Goal: Information Seeking & Learning: Learn about a topic

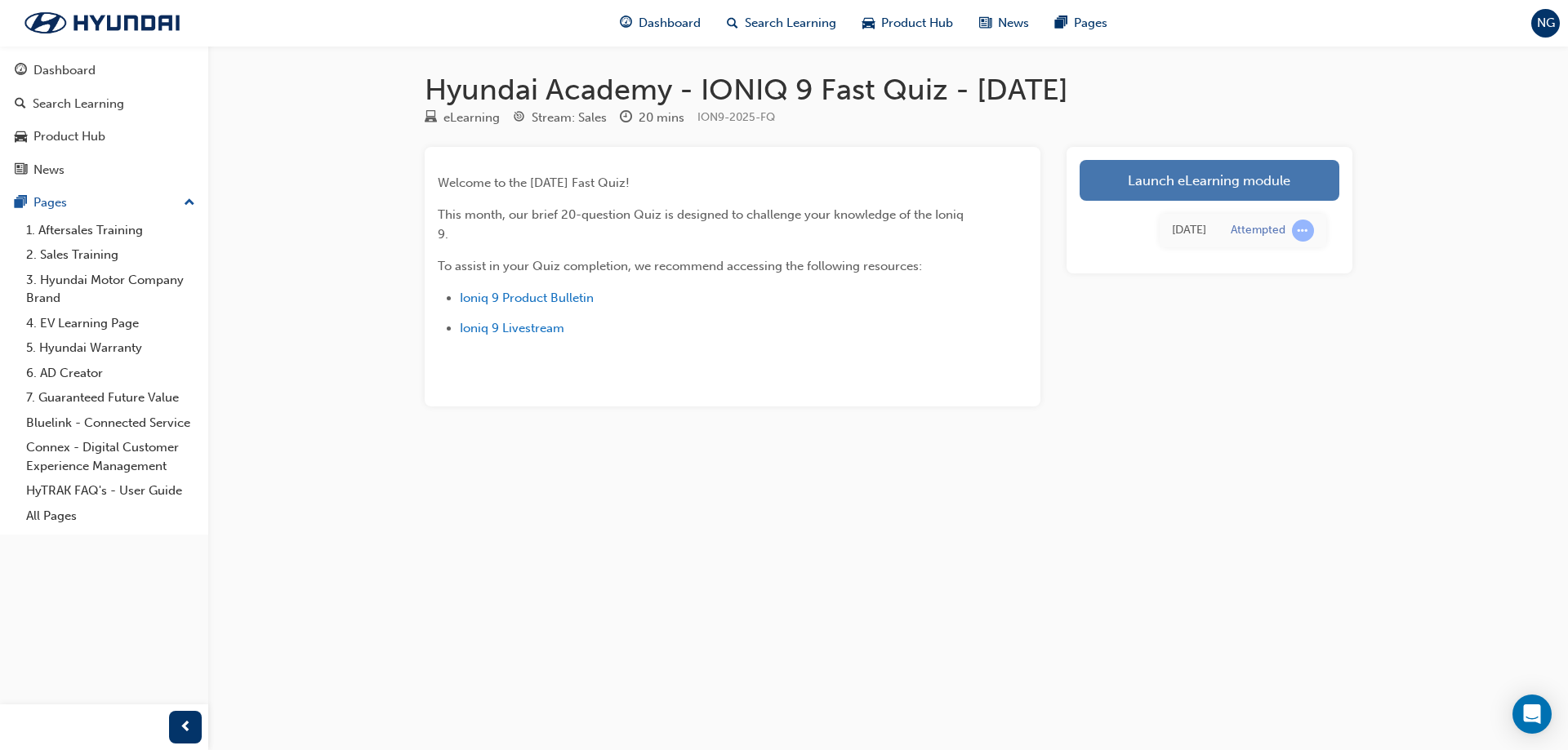
click at [1202, 171] on link "Launch eLearning module" at bounding box center [1209, 180] width 259 height 40
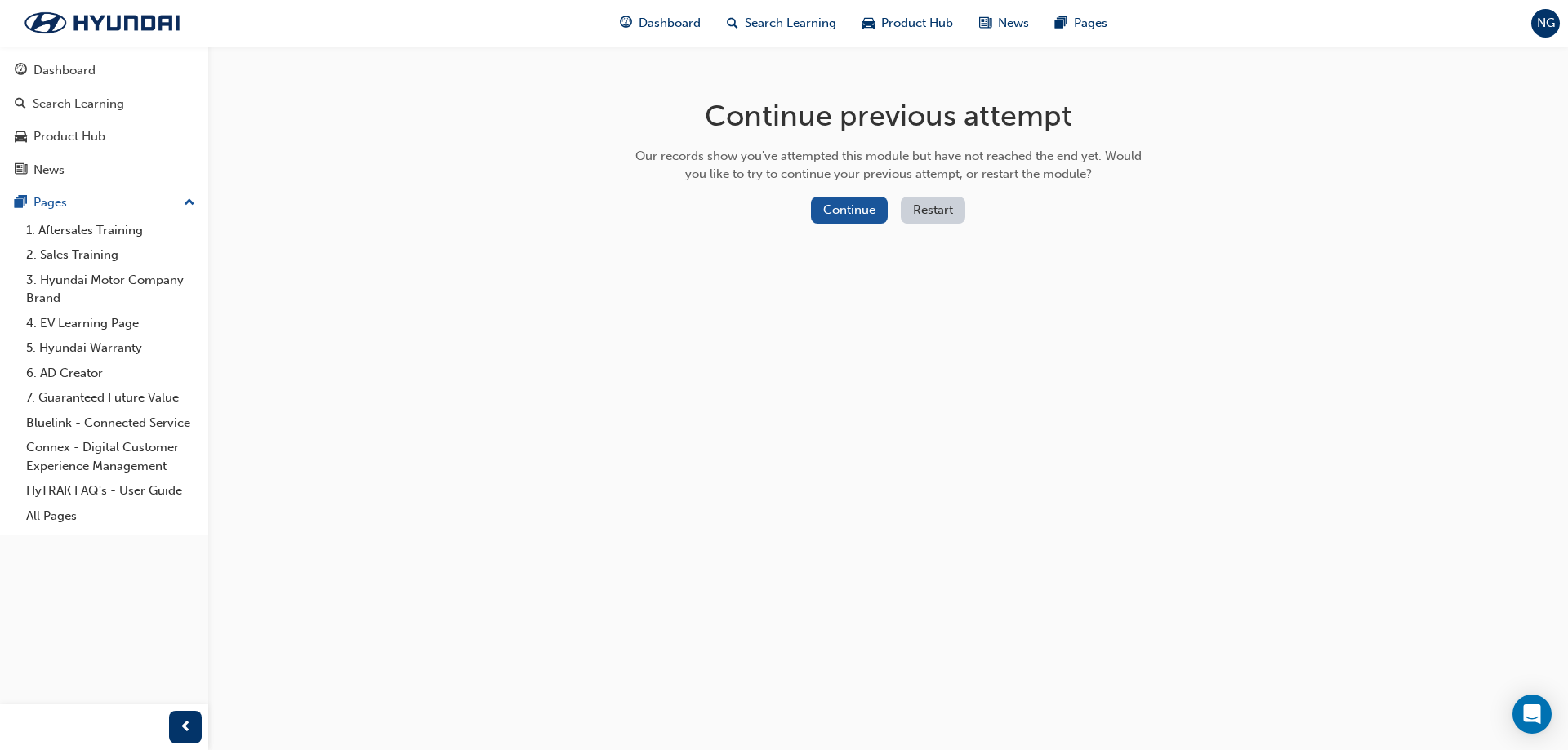
click at [939, 210] on button "Restart" at bounding box center [933, 210] width 65 height 27
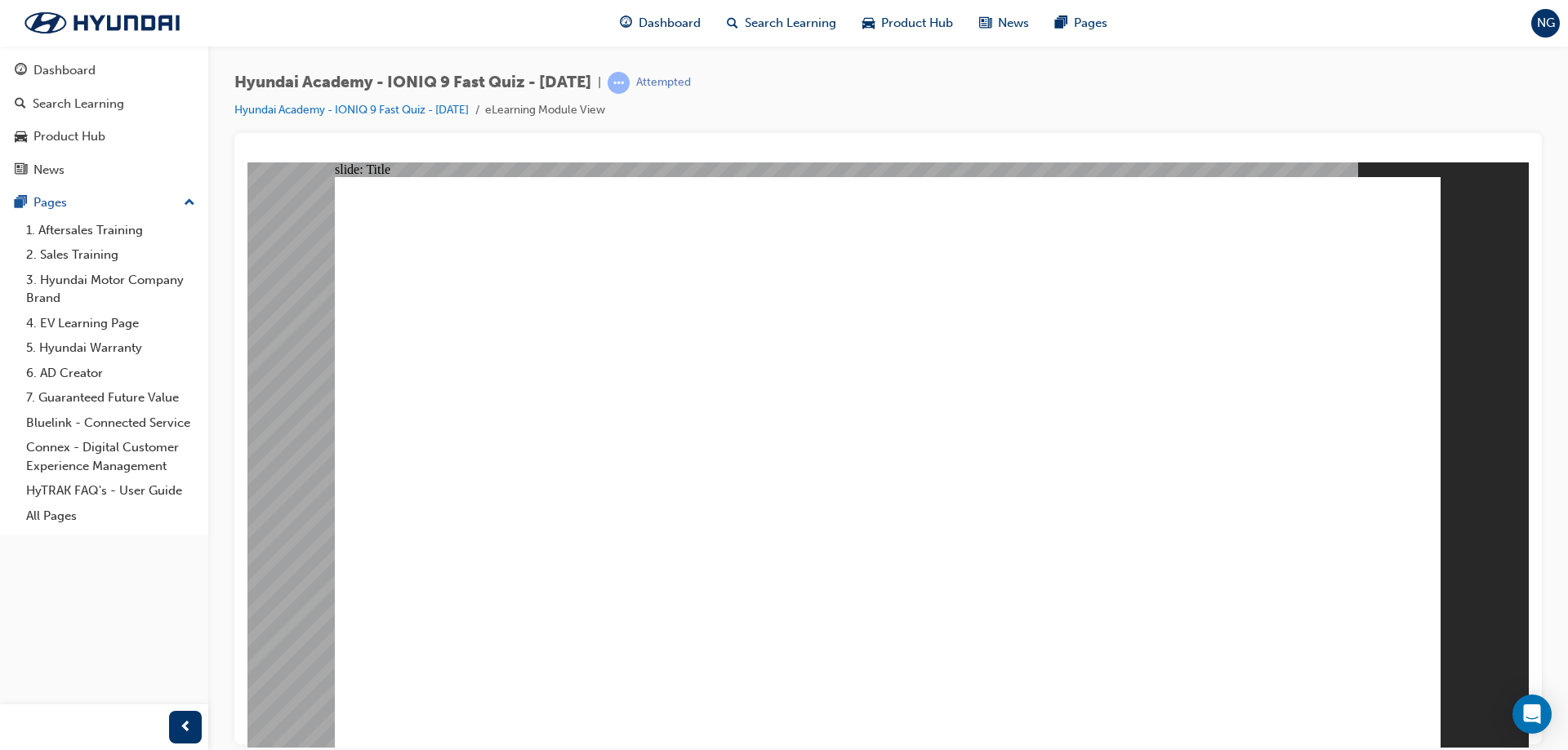
drag, startPoint x: 1194, startPoint y: 718, endPoint x: 1171, endPoint y: 719, distance: 23.0
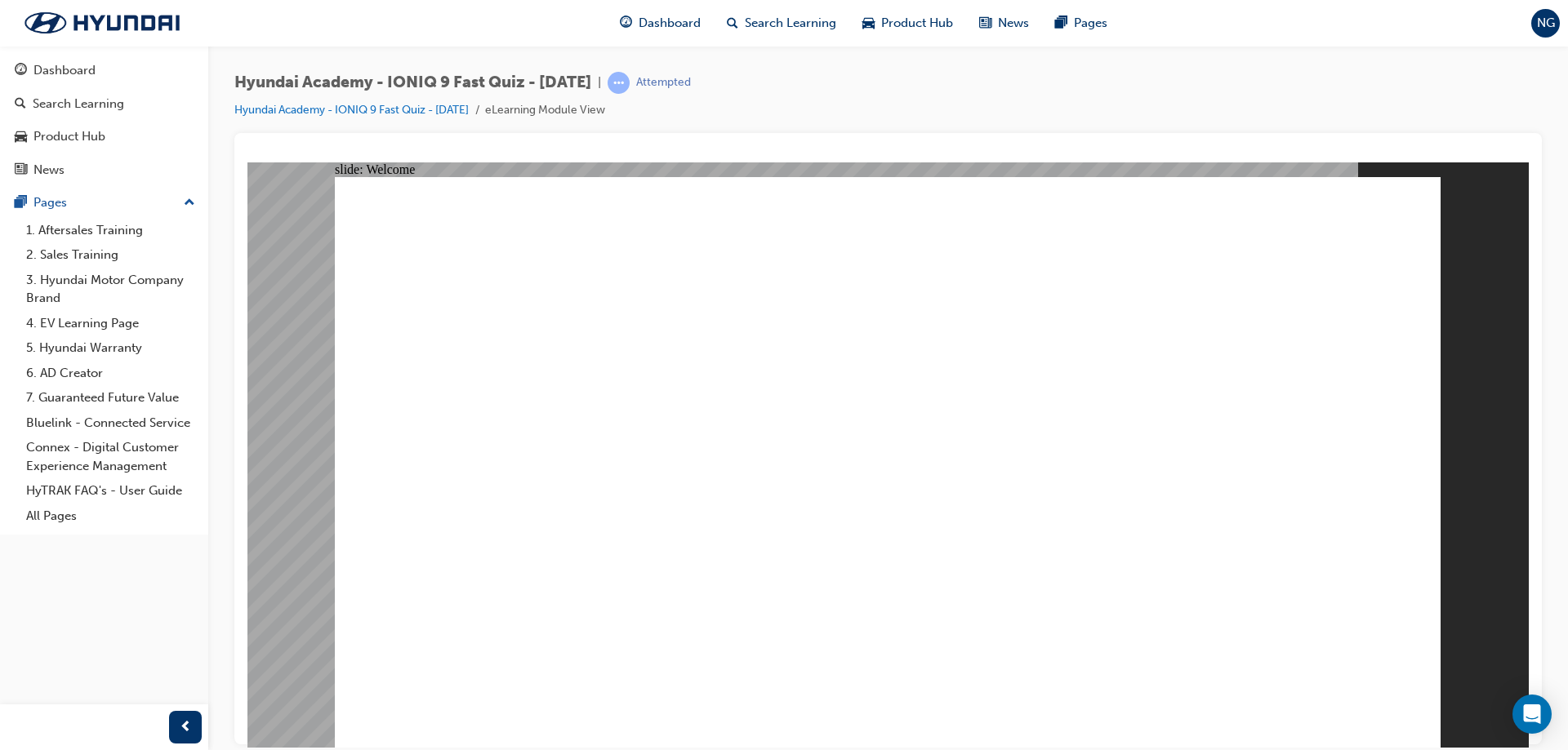
radio input "true"
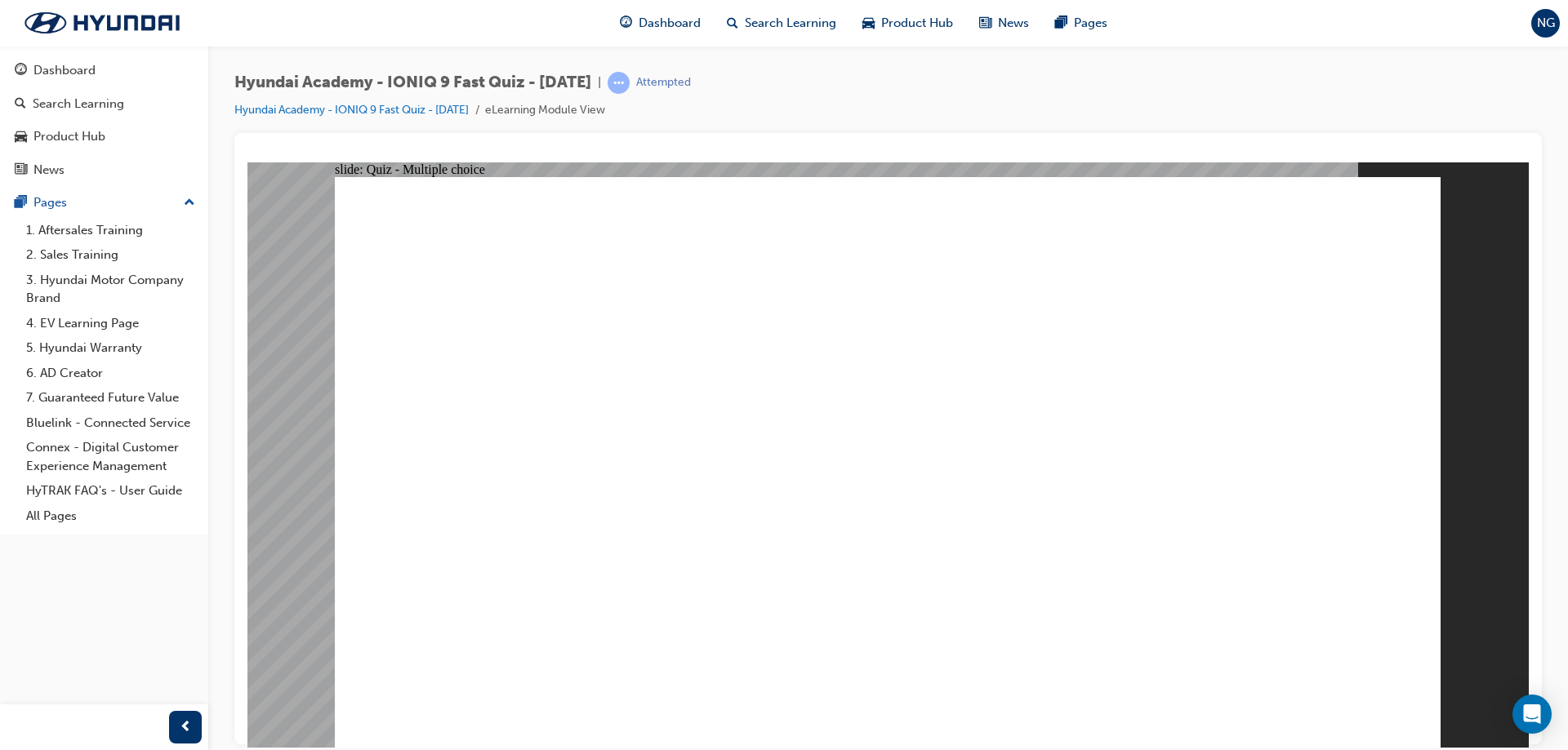
radio input "true"
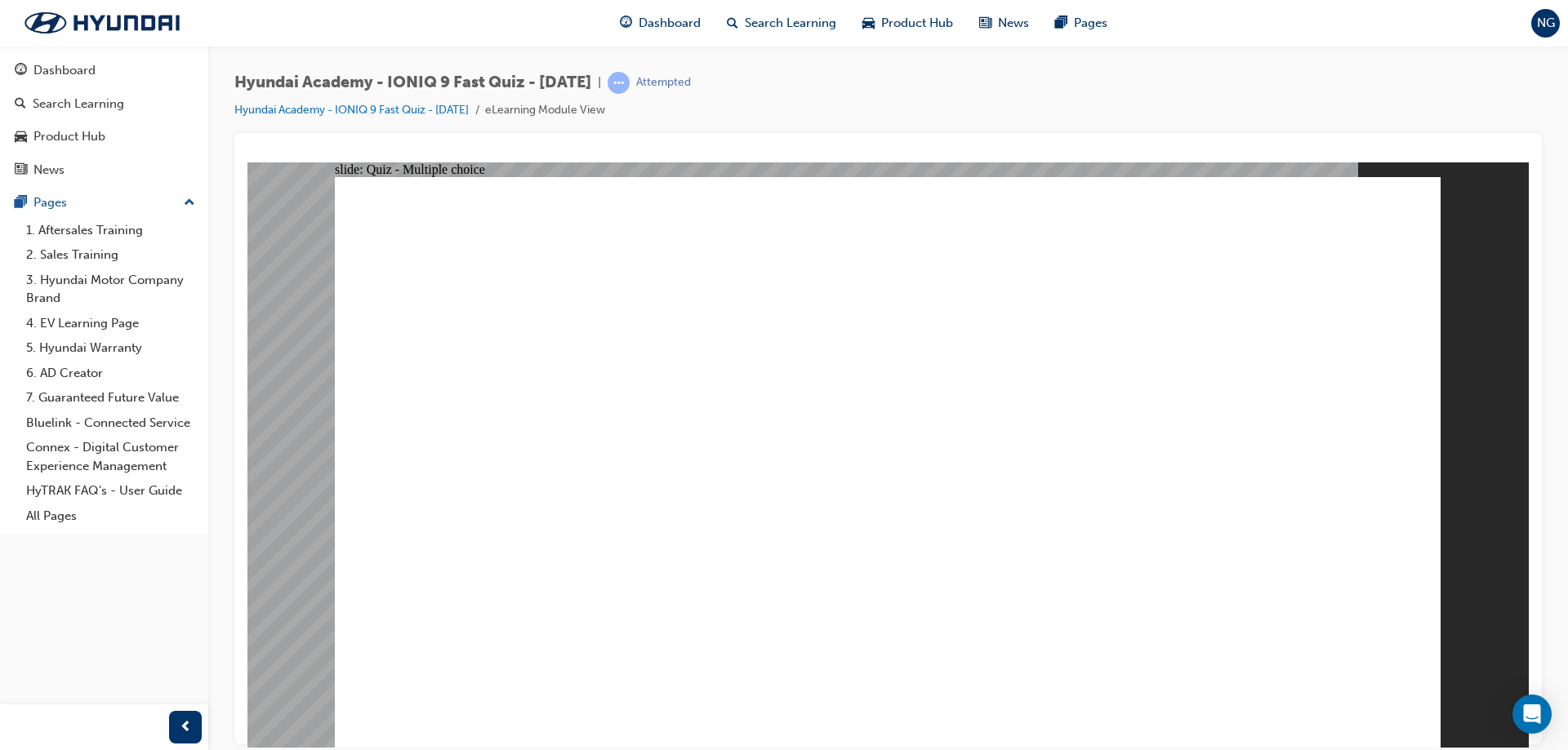
radio input "true"
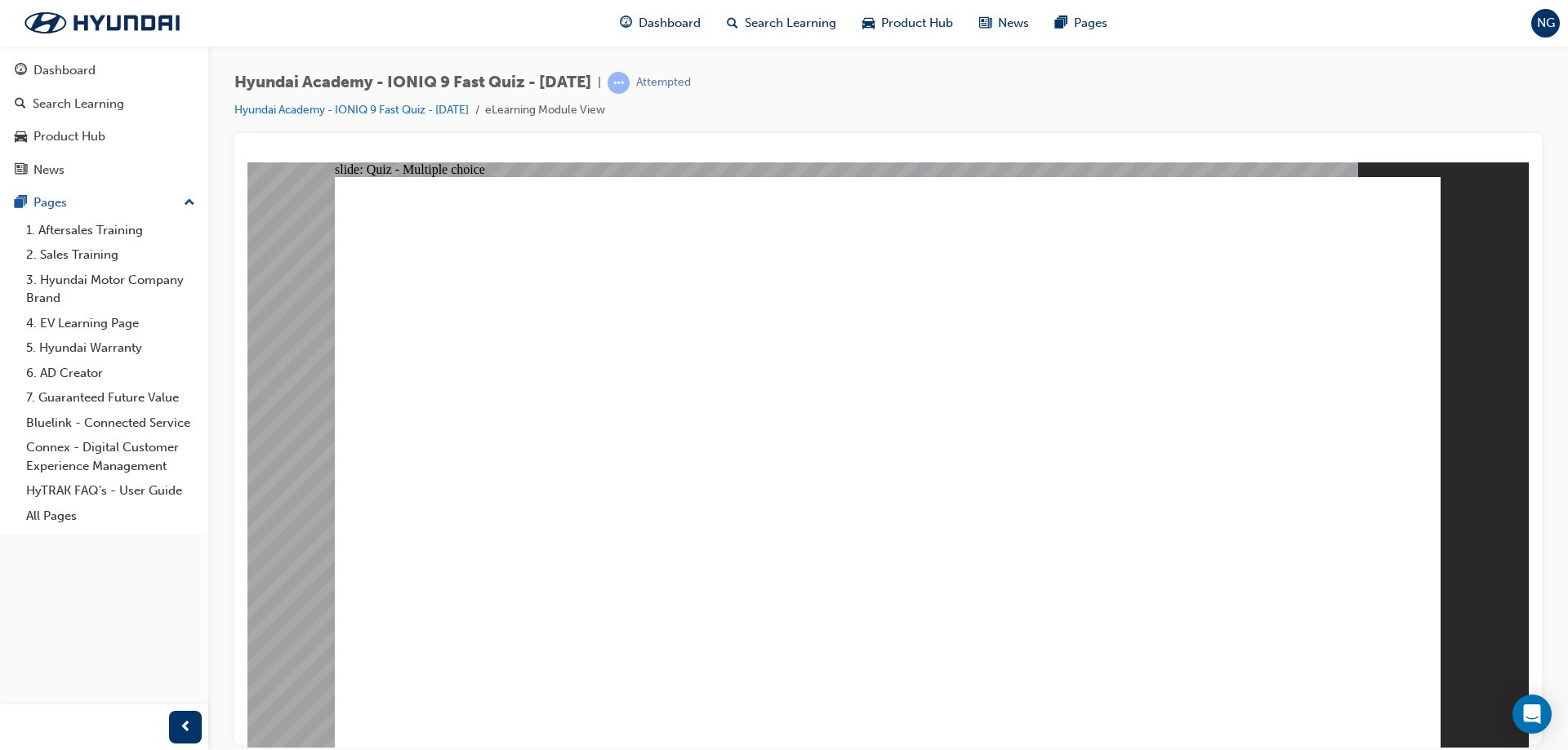
radio input "true"
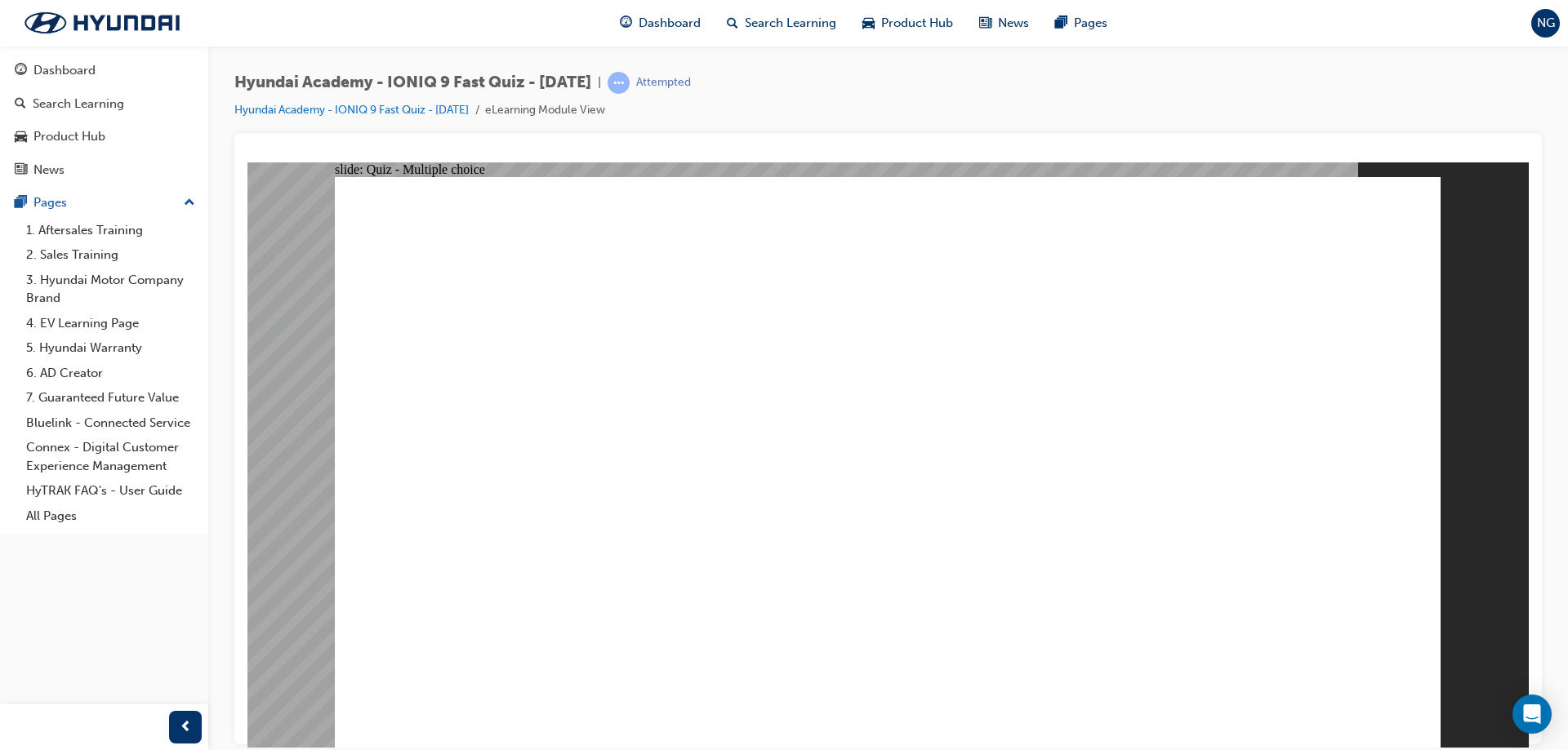
radio input "true"
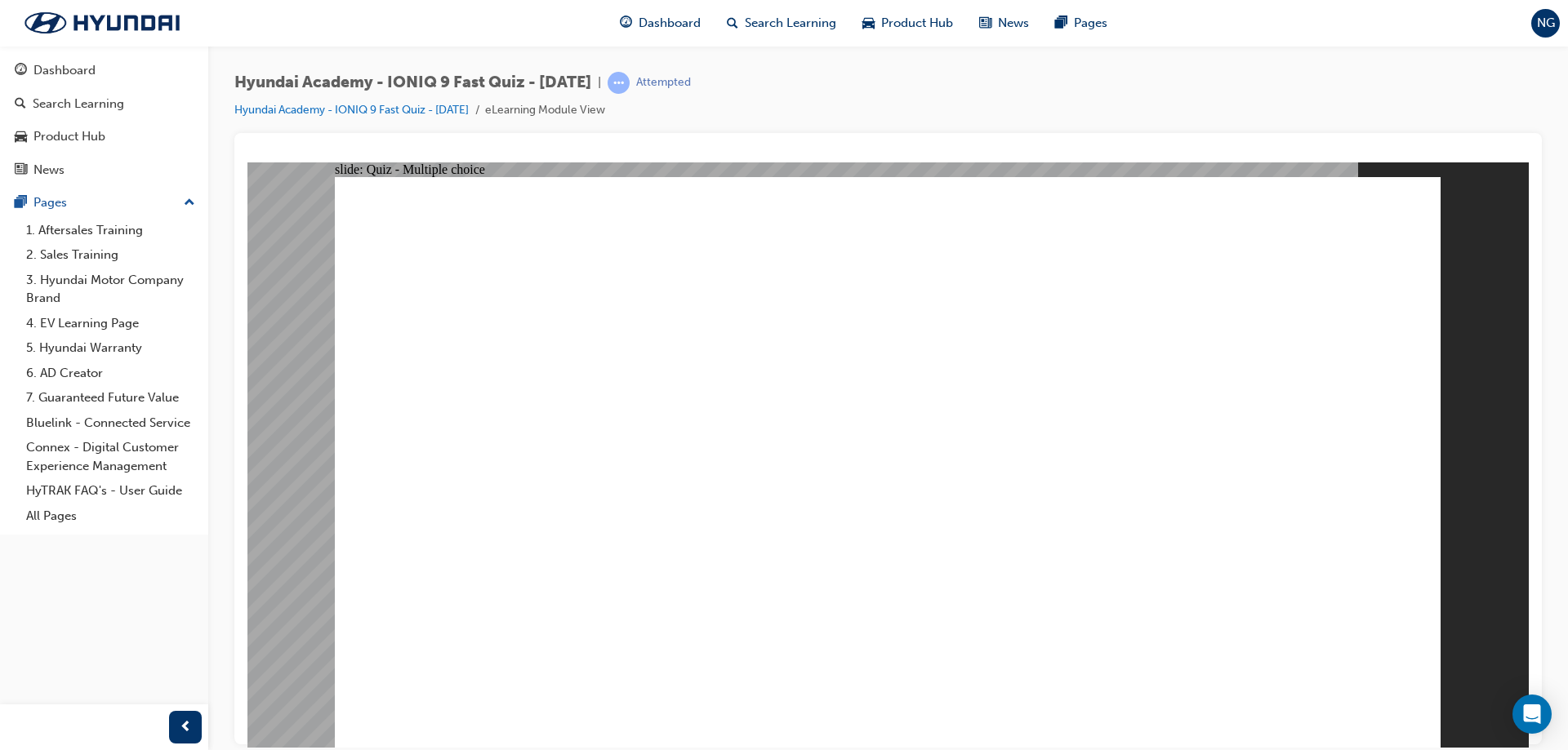
radio input "true"
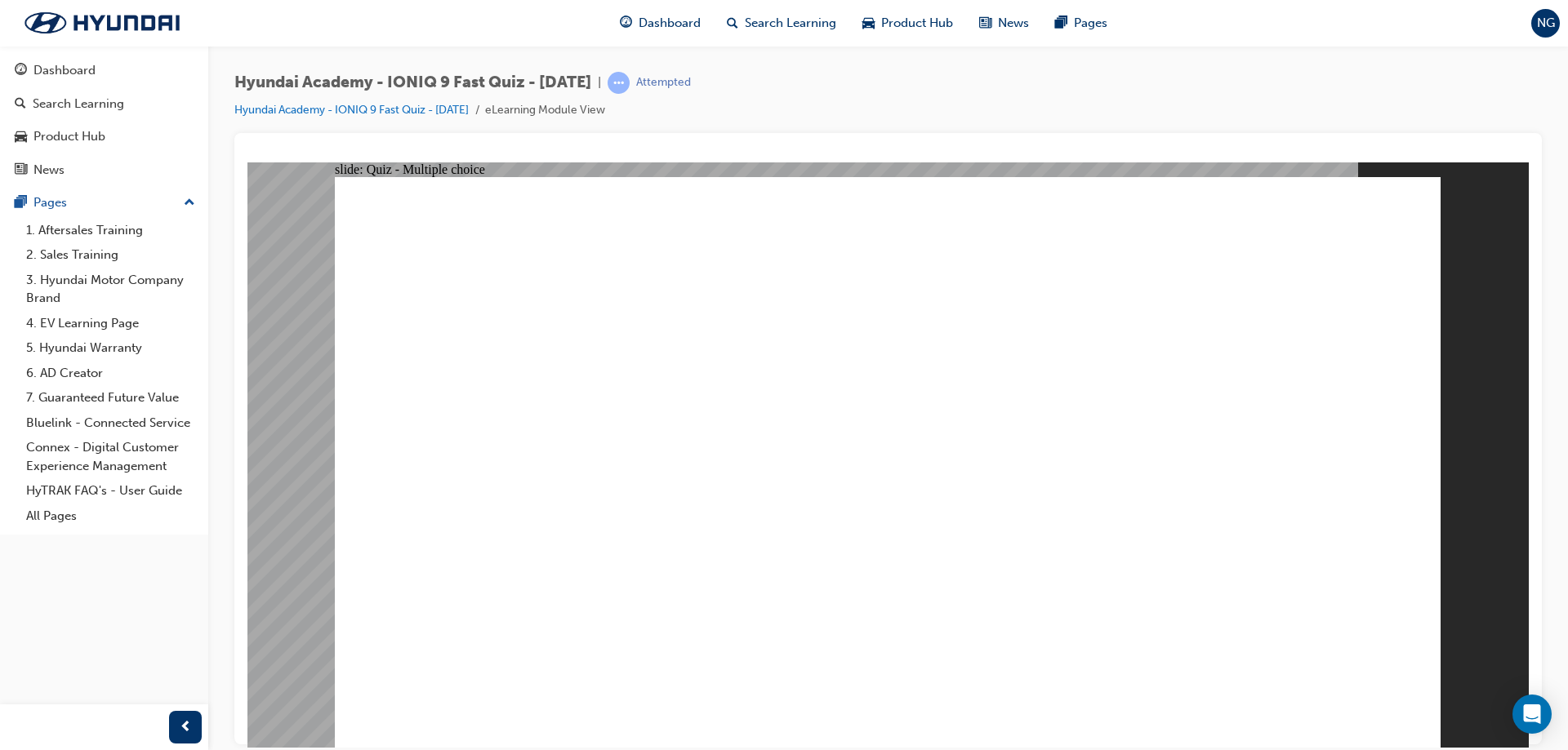
checkbox input "true"
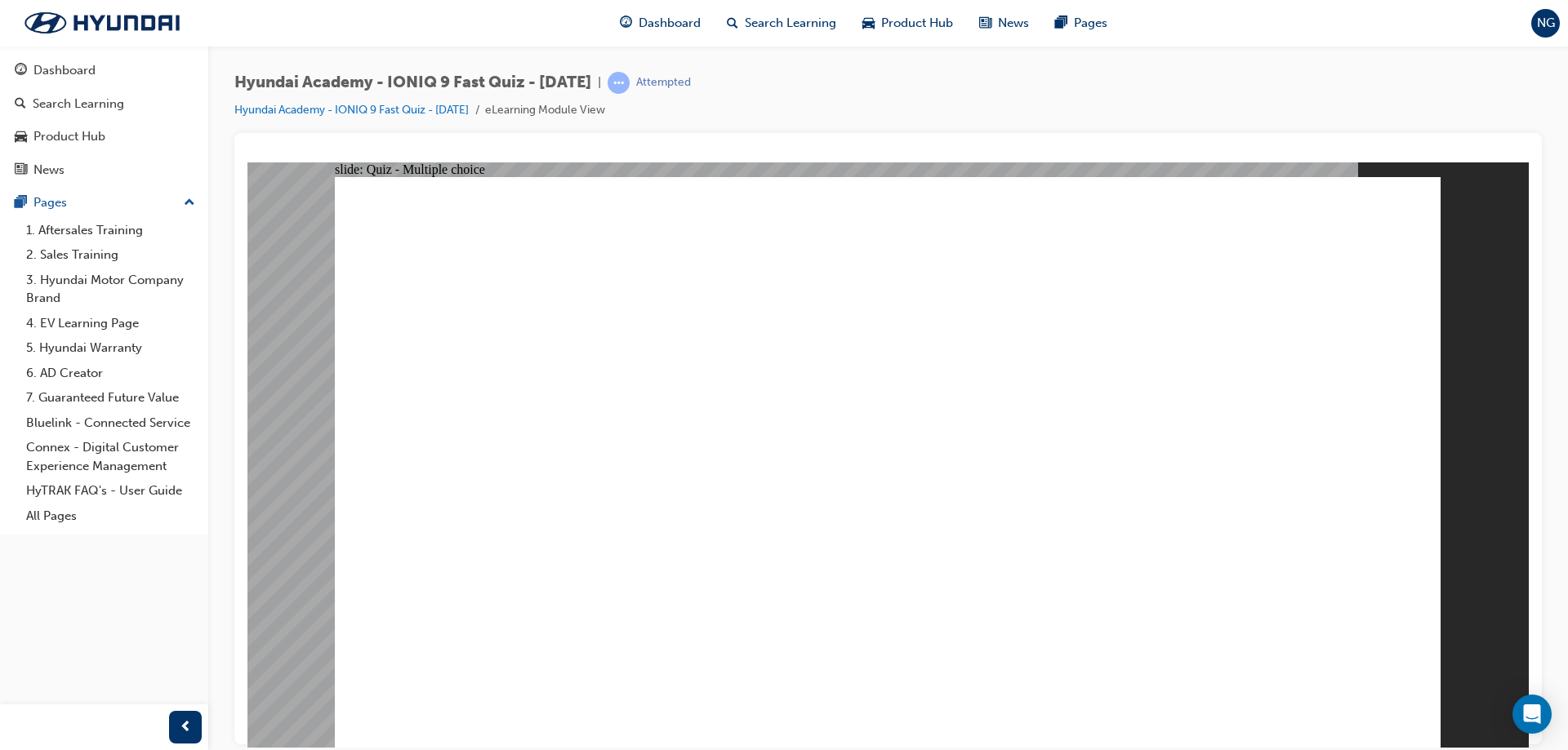
radio input "true"
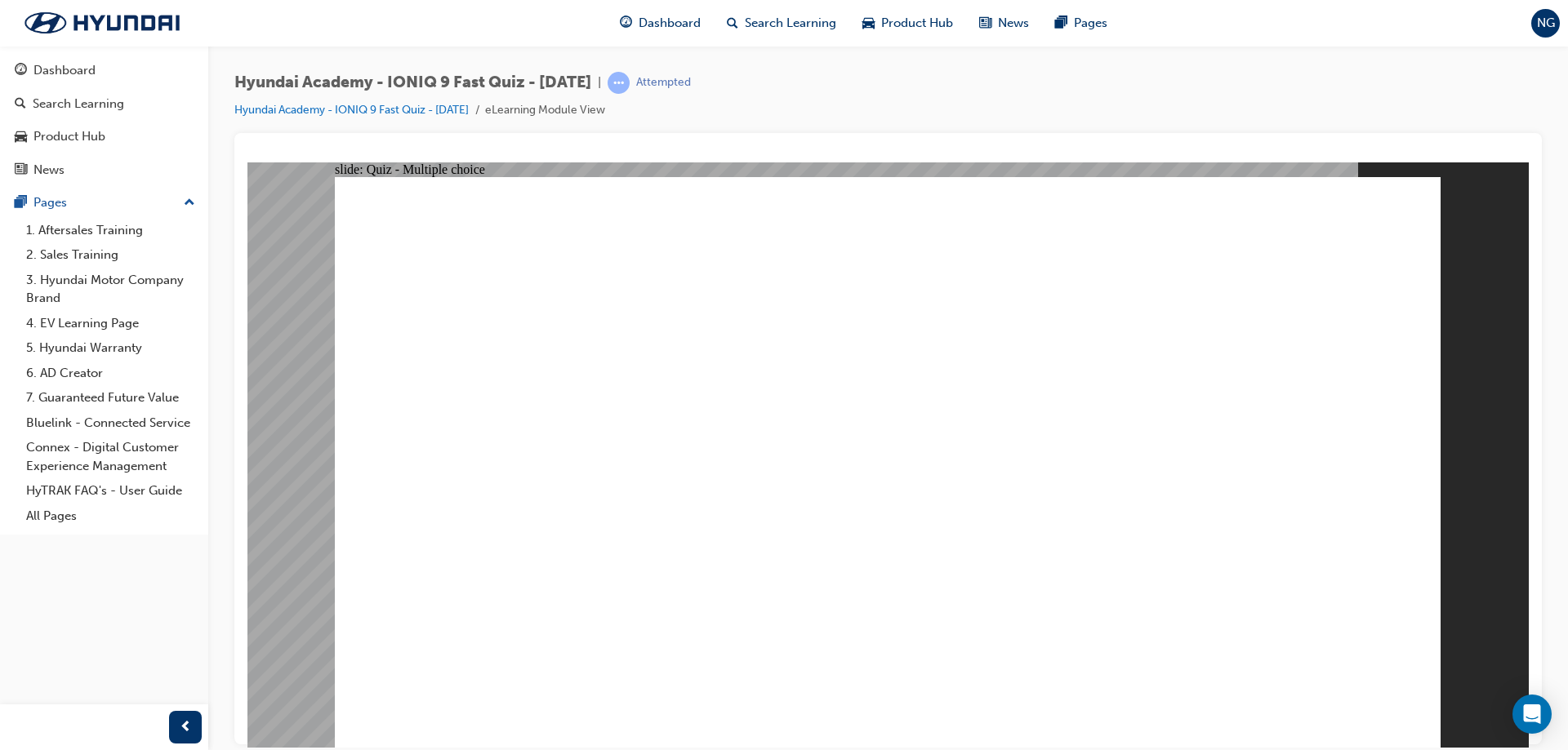
checkbox input "true"
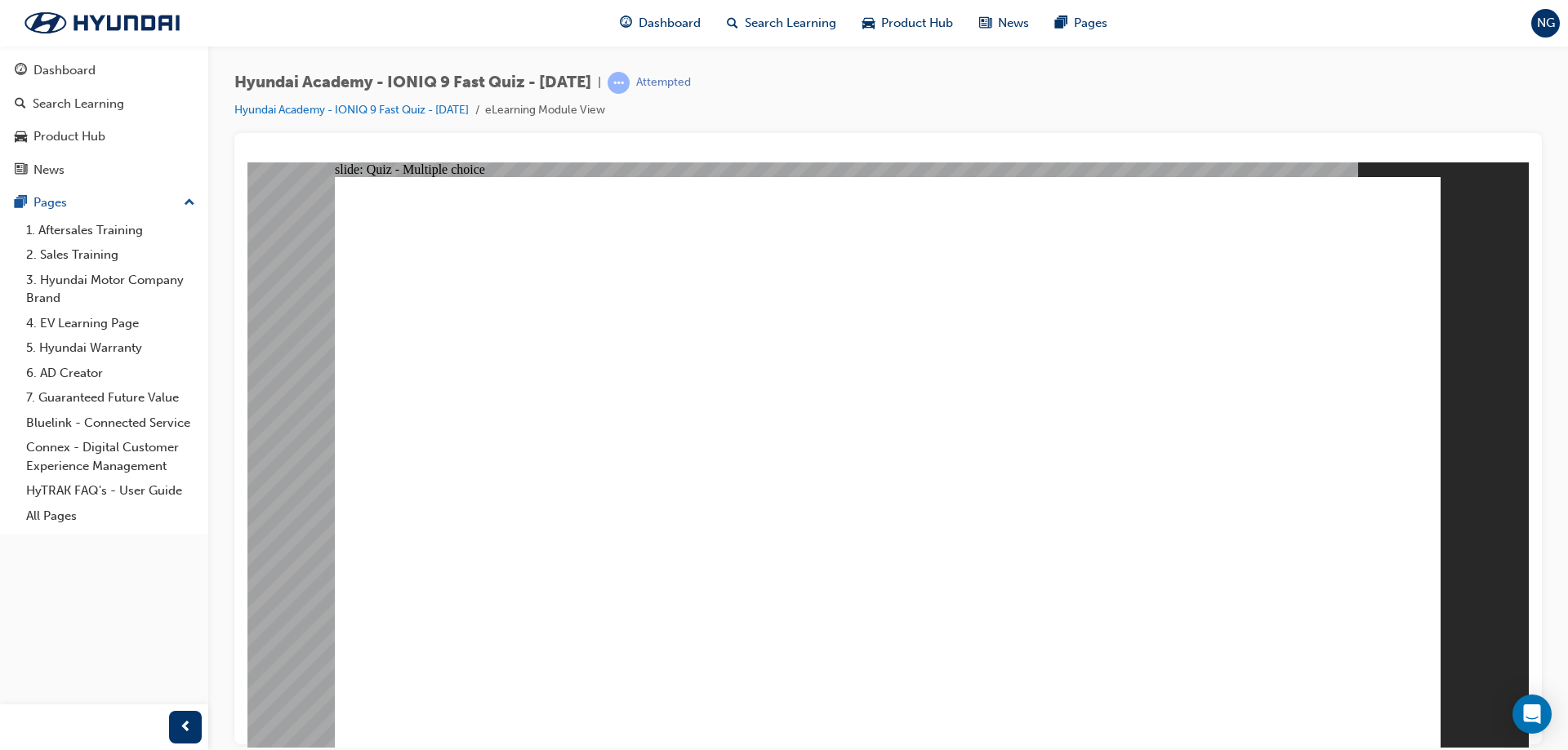
radio input "true"
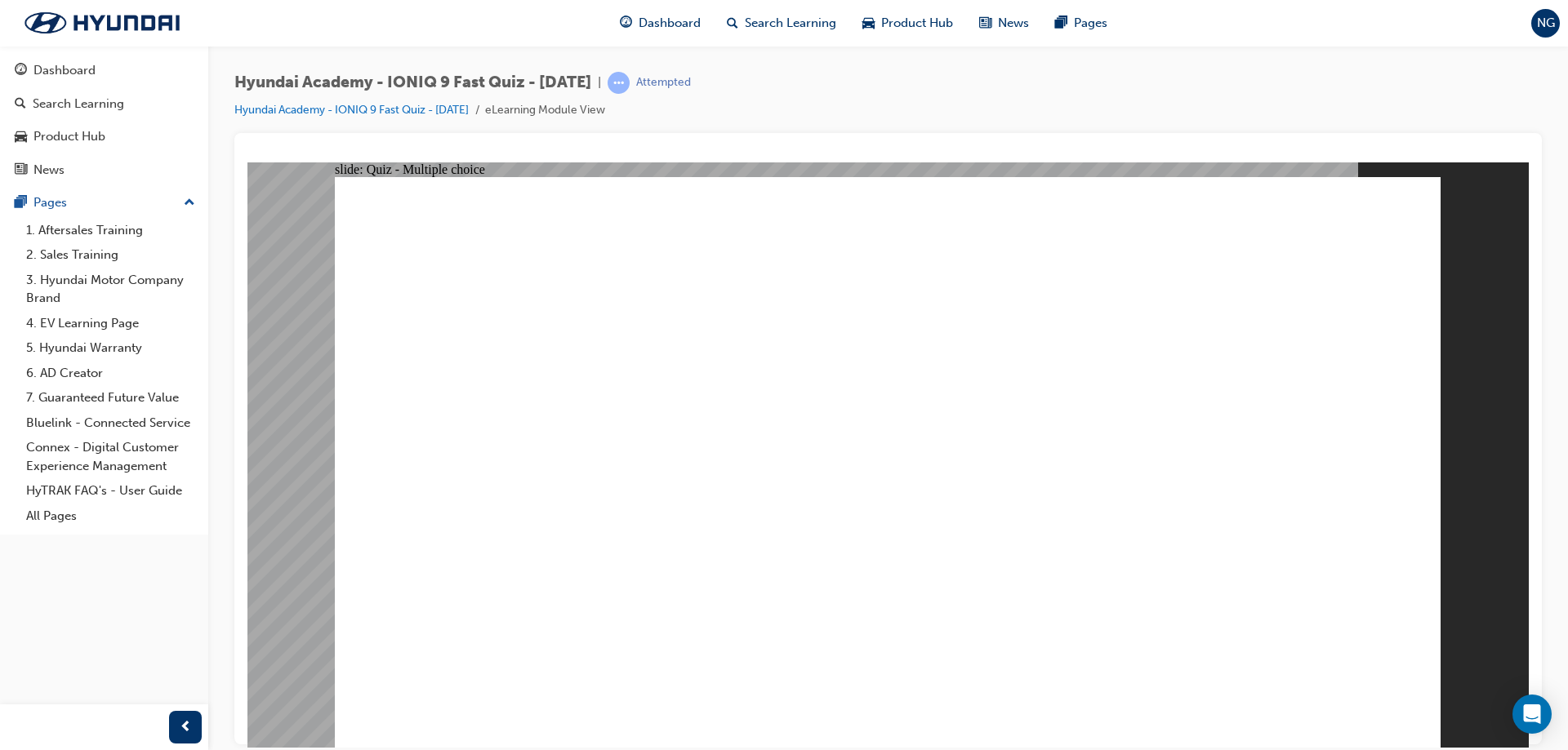
radio input "true"
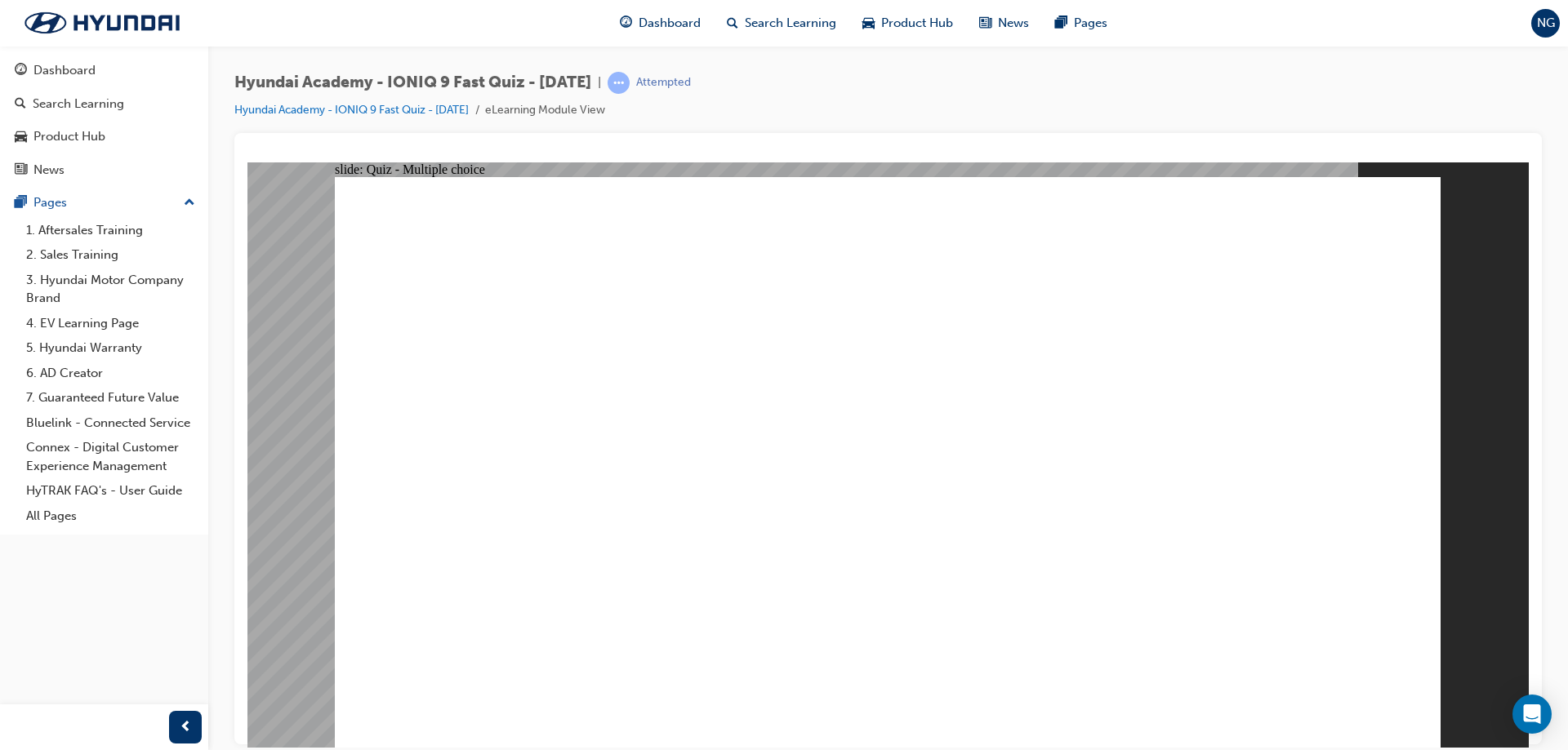
radio input "true"
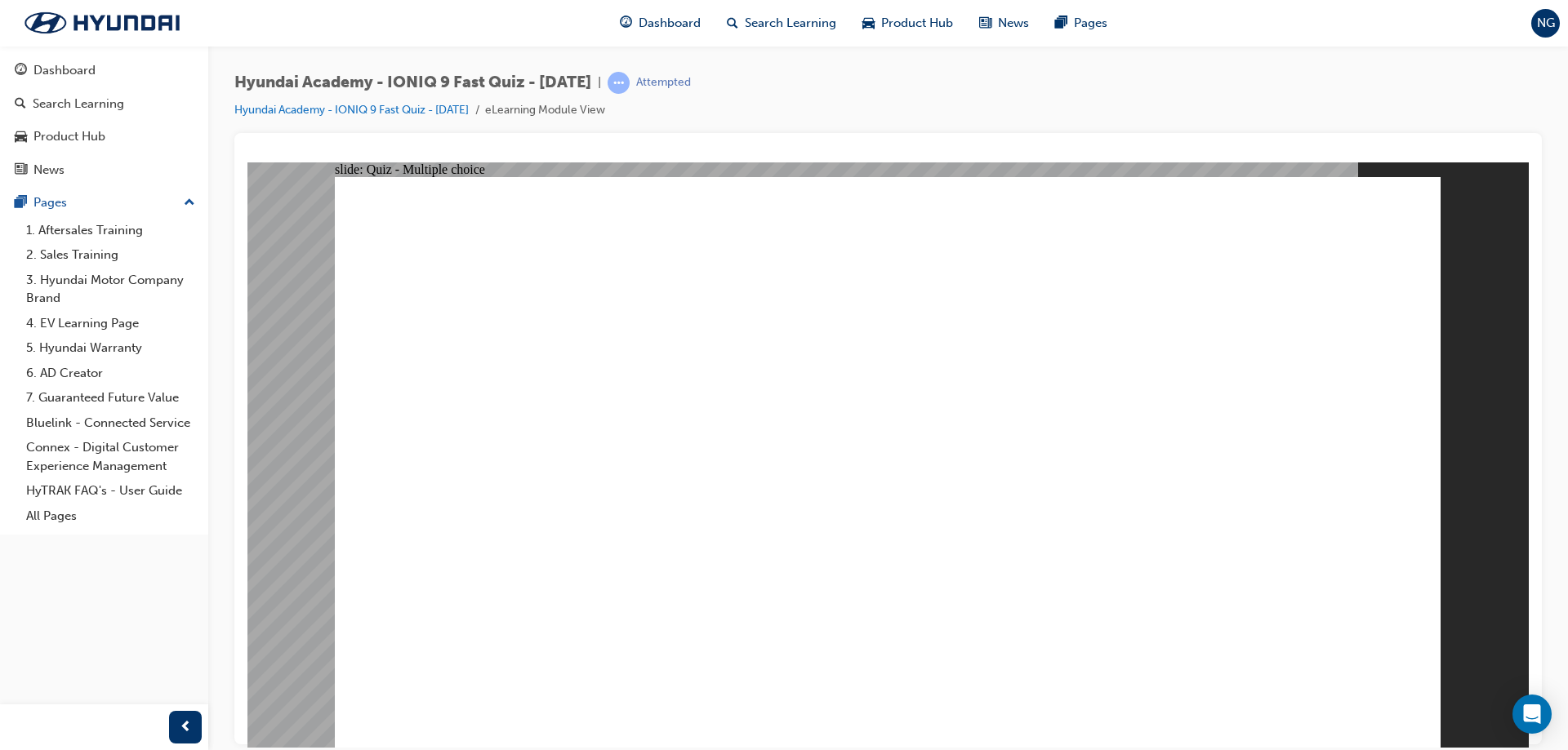
radio input "true"
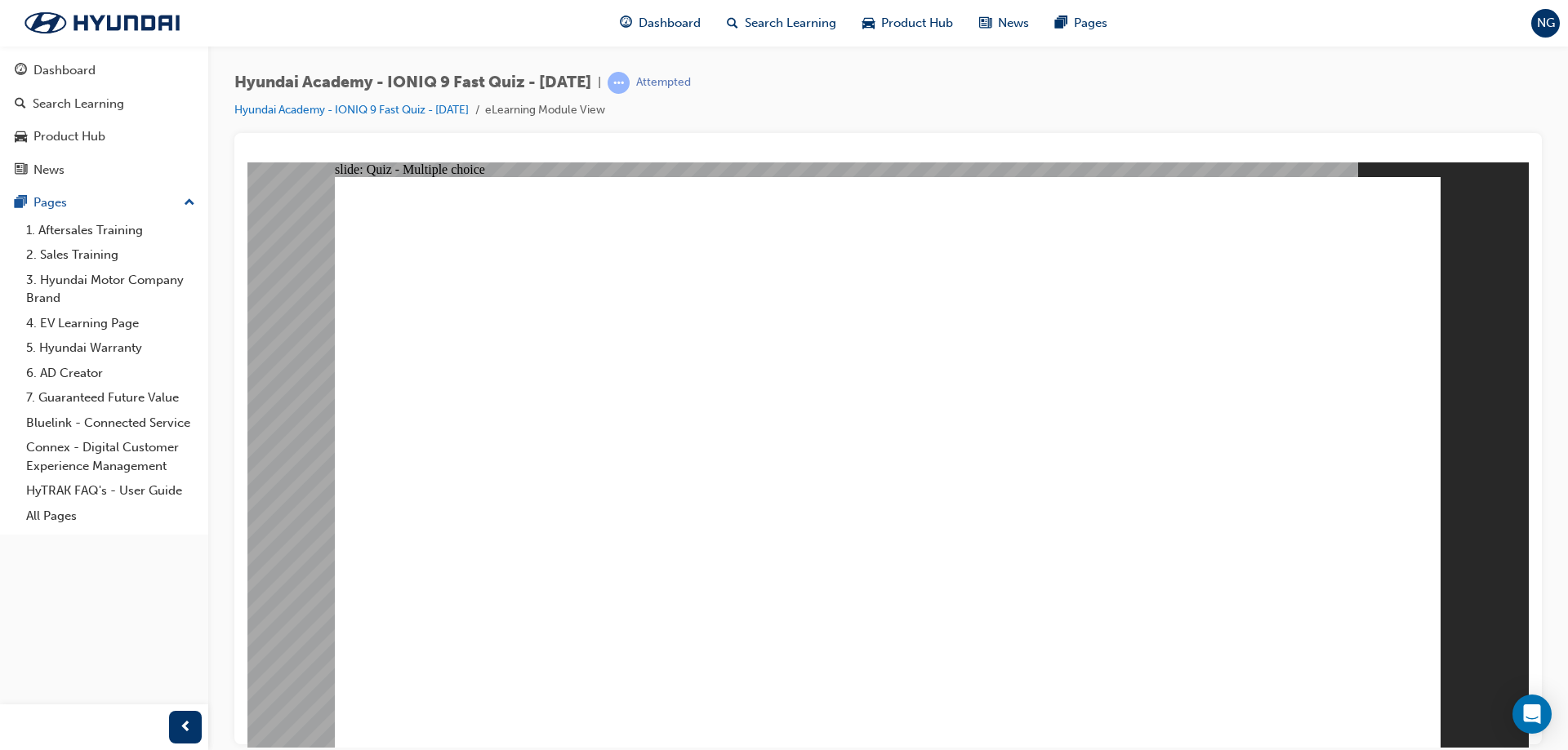
radio input "true"
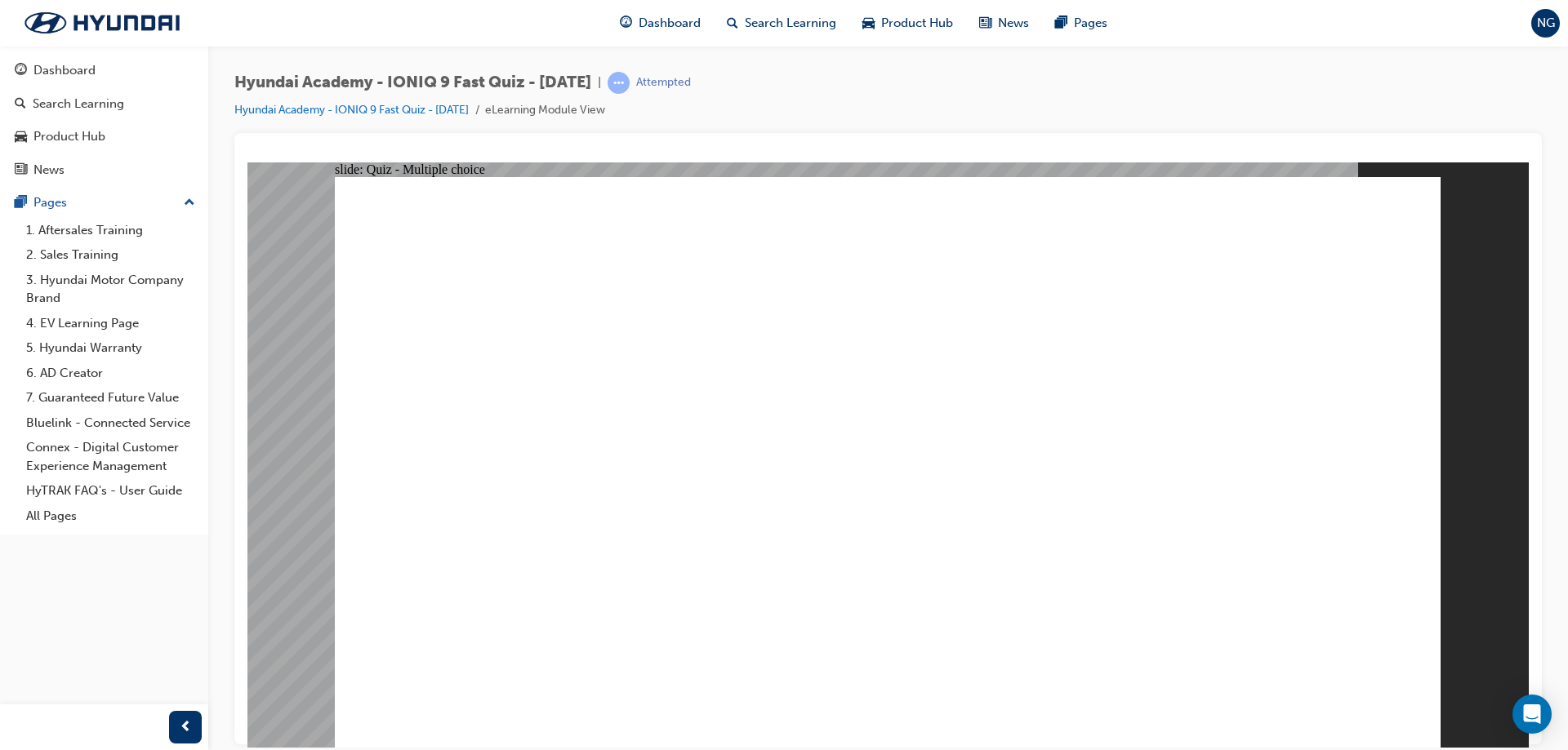
radio input "true"
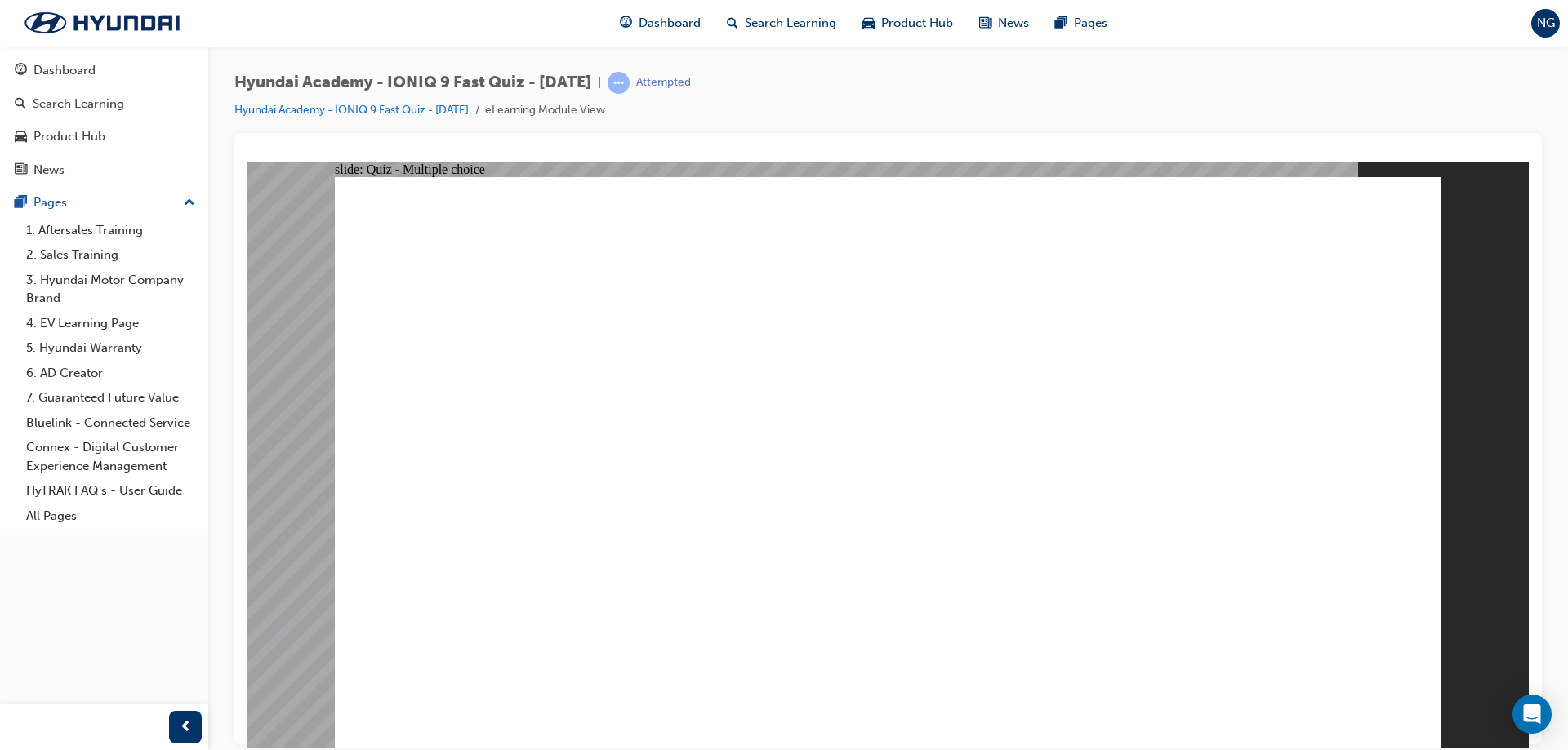
radio input "true"
